Goal: Information Seeking & Learning: Check status

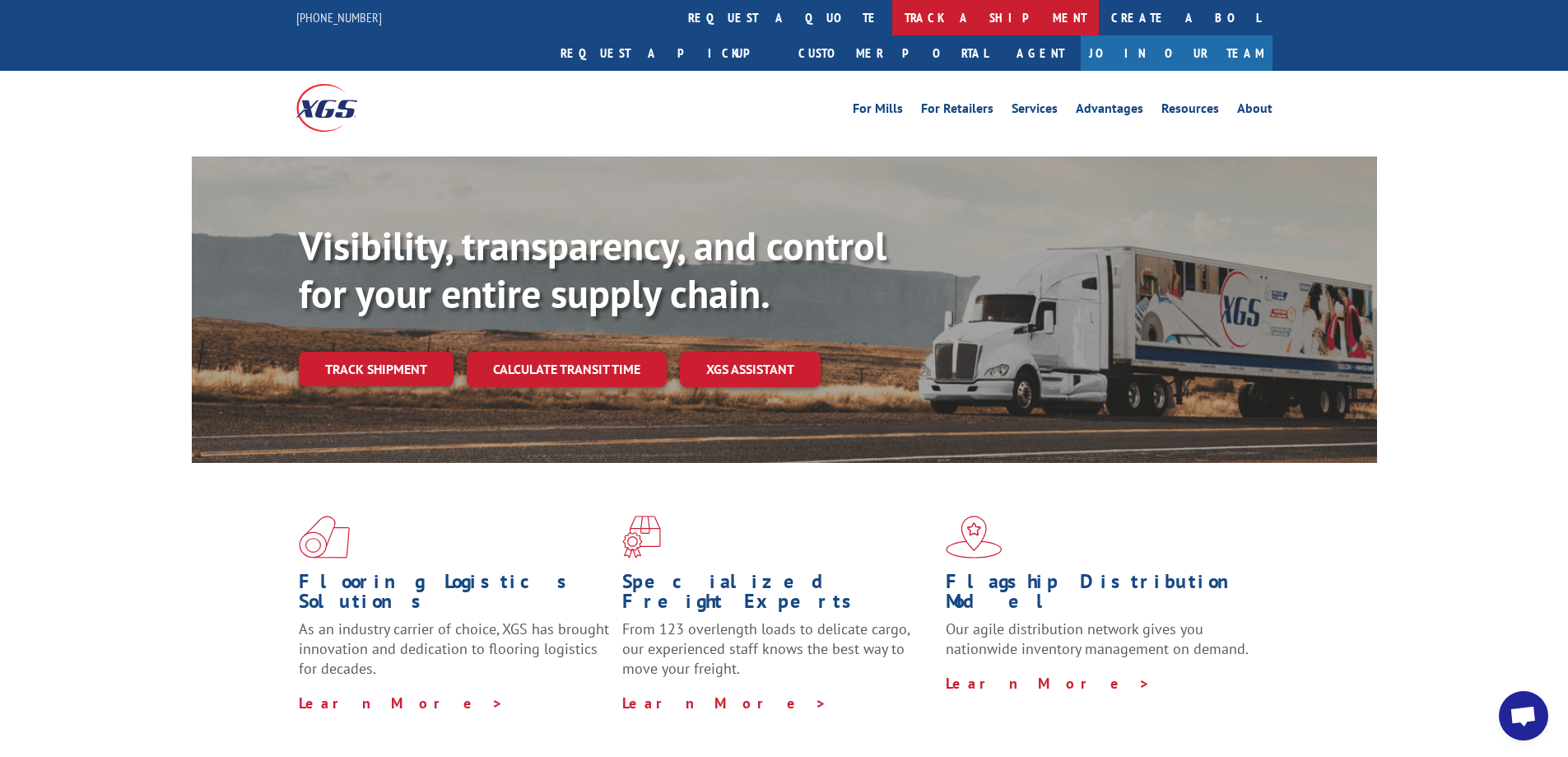
click at [751, 17] on link "track a shipment" at bounding box center [995, 18] width 207 height 36
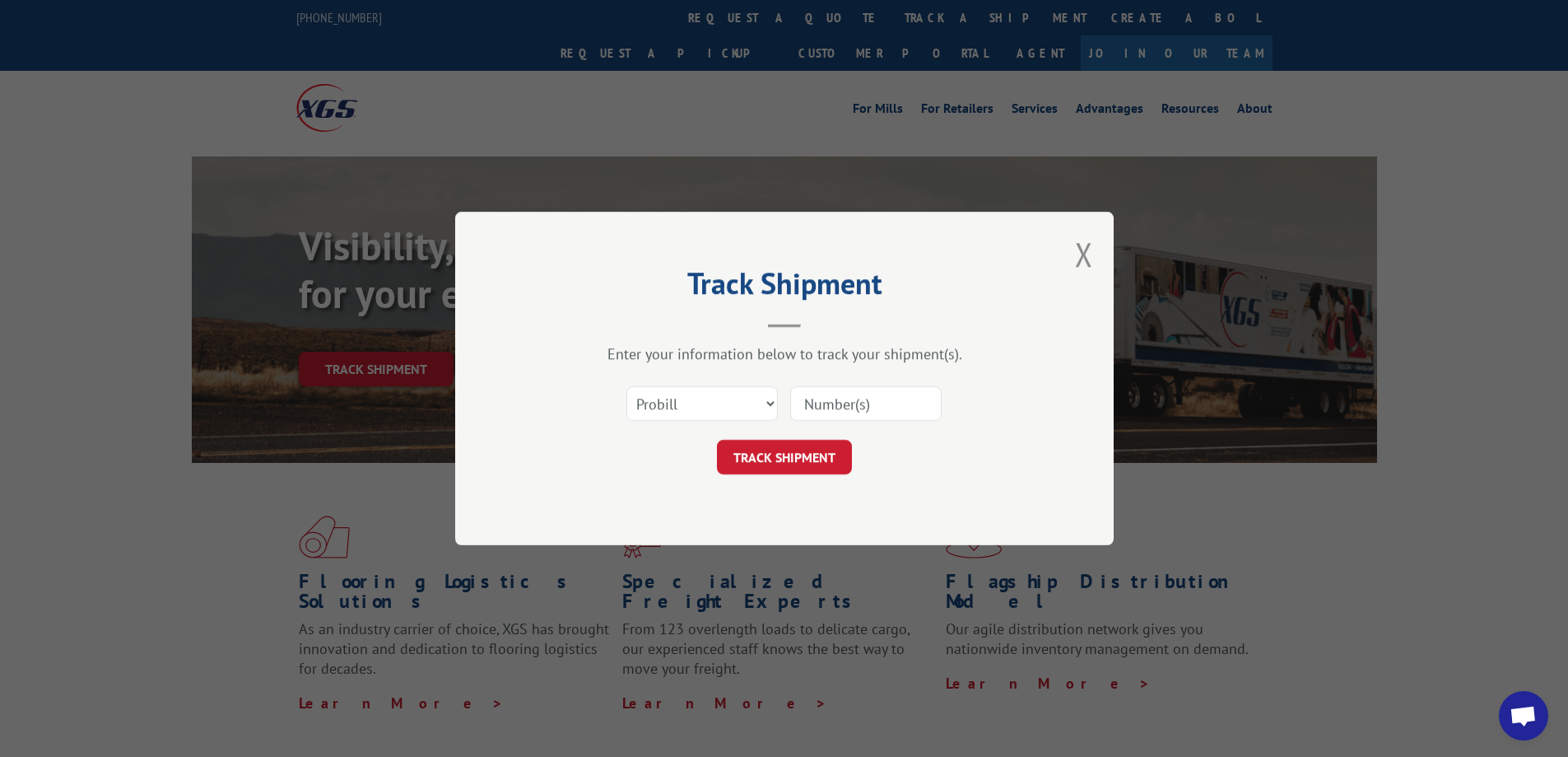
click at [751, 406] on input at bounding box center [866, 403] width 152 height 35
type input "16609714"
click at [751, 455] on button "TRACK SHIPMENT" at bounding box center [784, 457] width 135 height 35
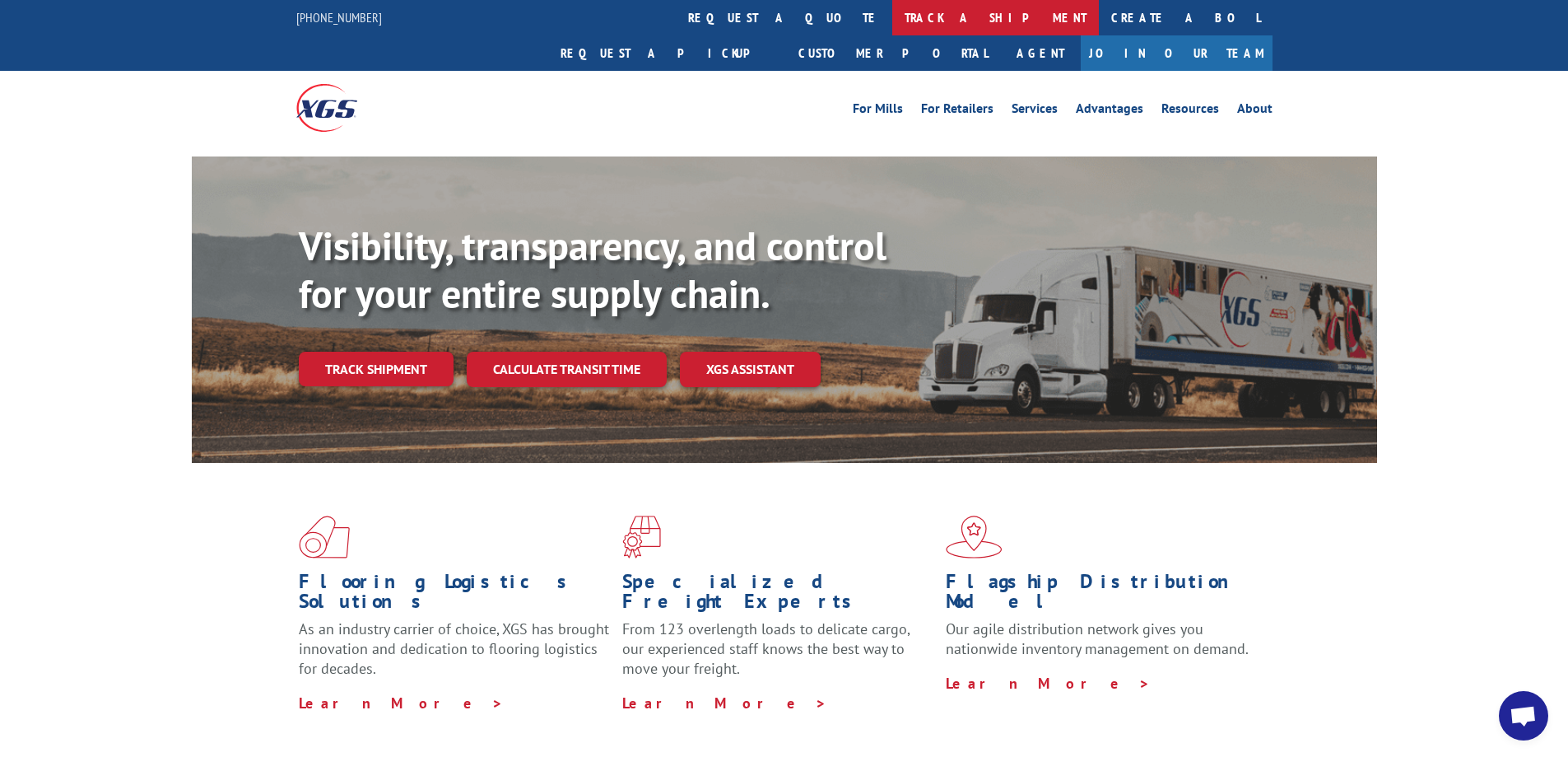
click at [751, 7] on link "track a shipment" at bounding box center [995, 18] width 207 height 36
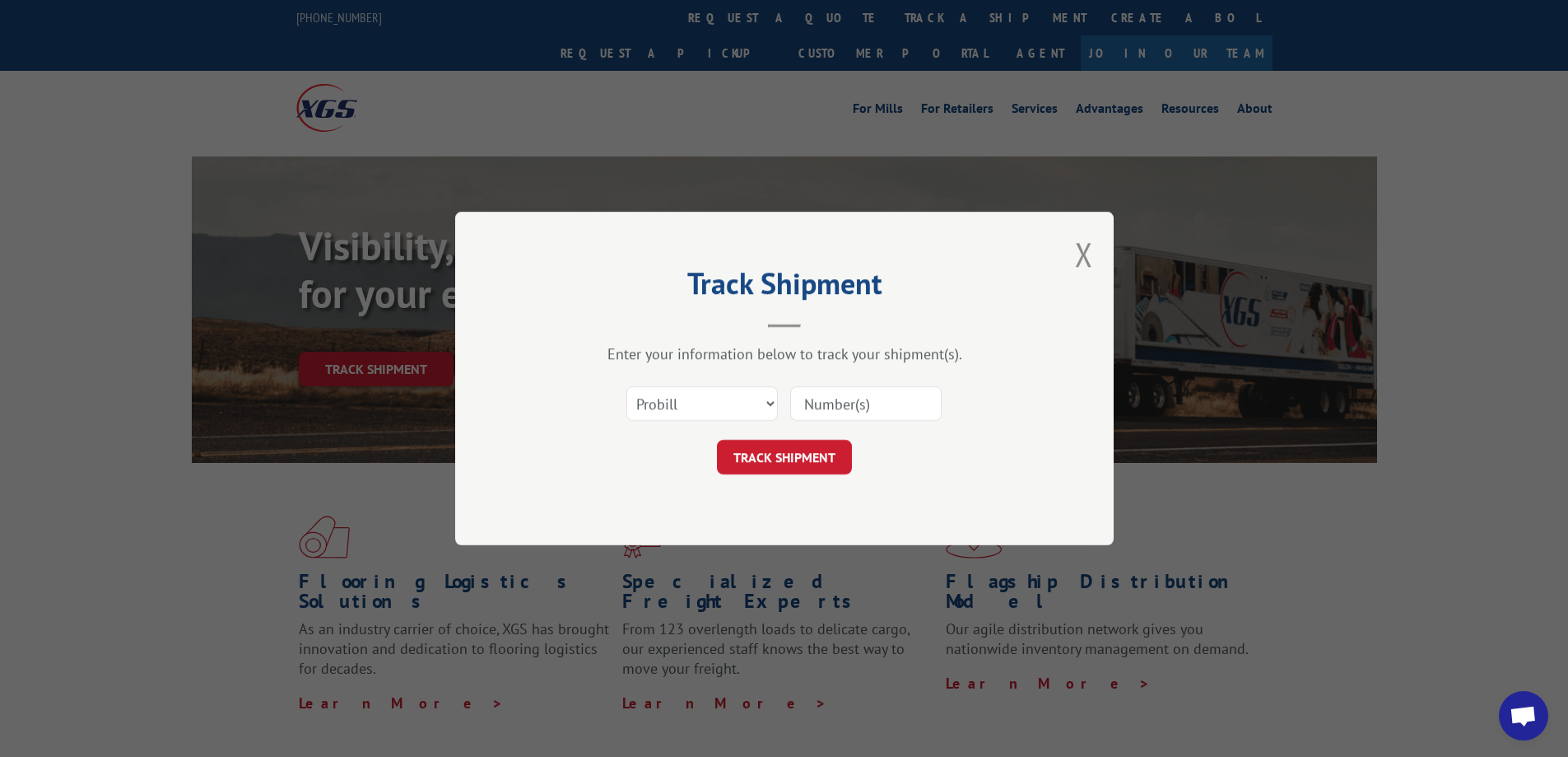
click at [751, 406] on input at bounding box center [866, 403] width 152 height 35
type input "16609714"
click at [751, 457] on button "TRACK SHIPMENT" at bounding box center [784, 457] width 135 height 35
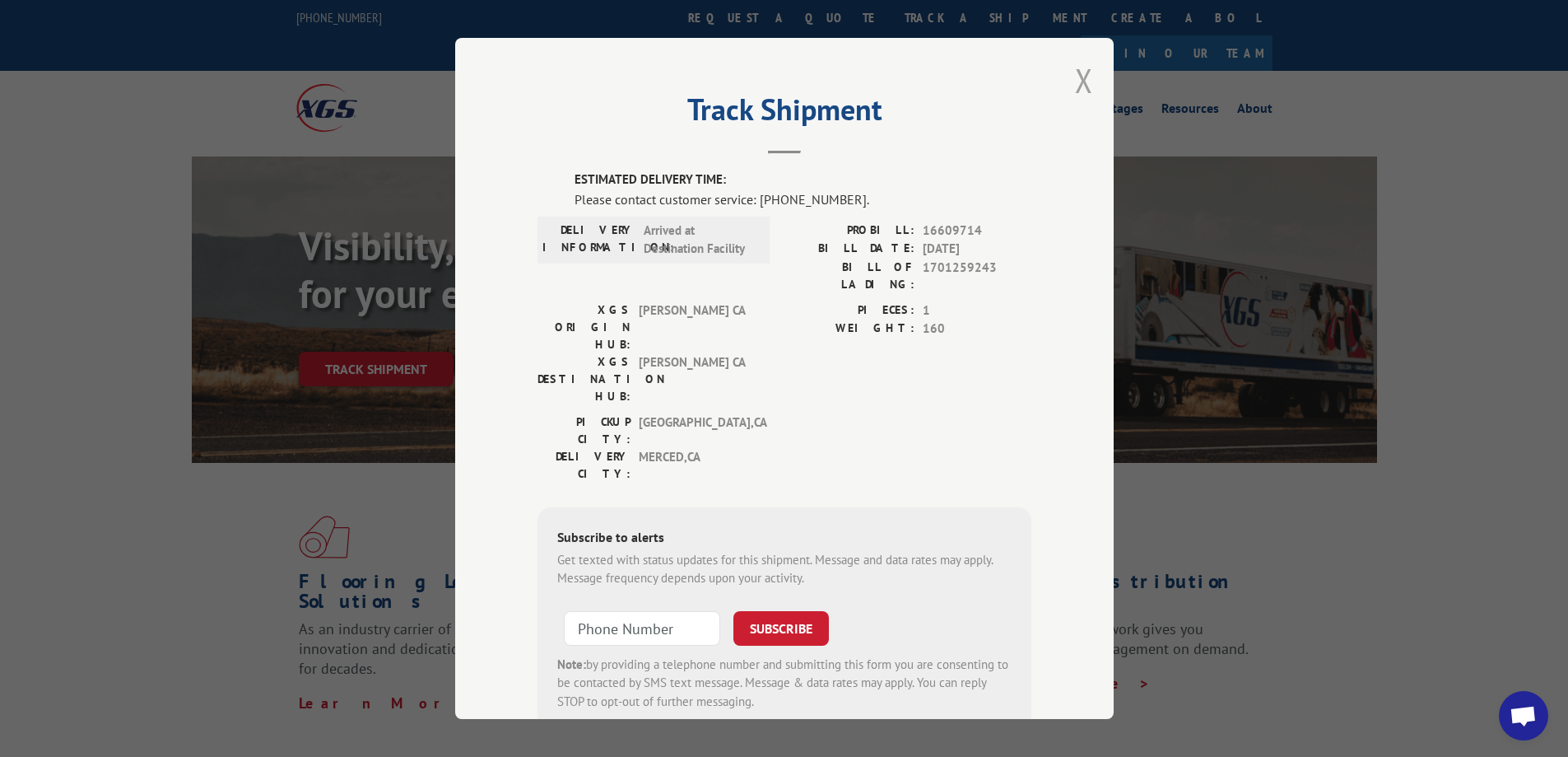
click at [751, 80] on button "Close modal" at bounding box center [1084, 80] width 18 height 44
